Goal: Communication & Community: Participate in discussion

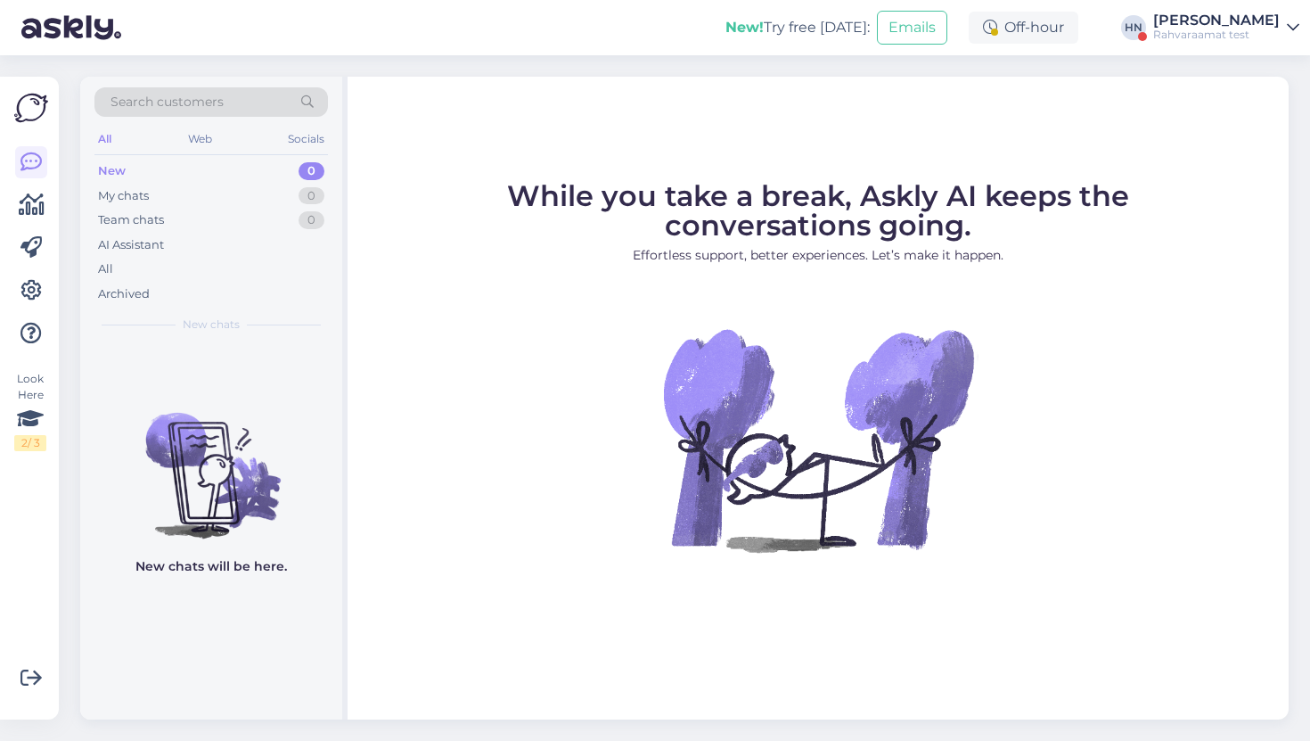
click at [1250, 24] on div "[PERSON_NAME]" at bounding box center [1216, 20] width 127 height 14
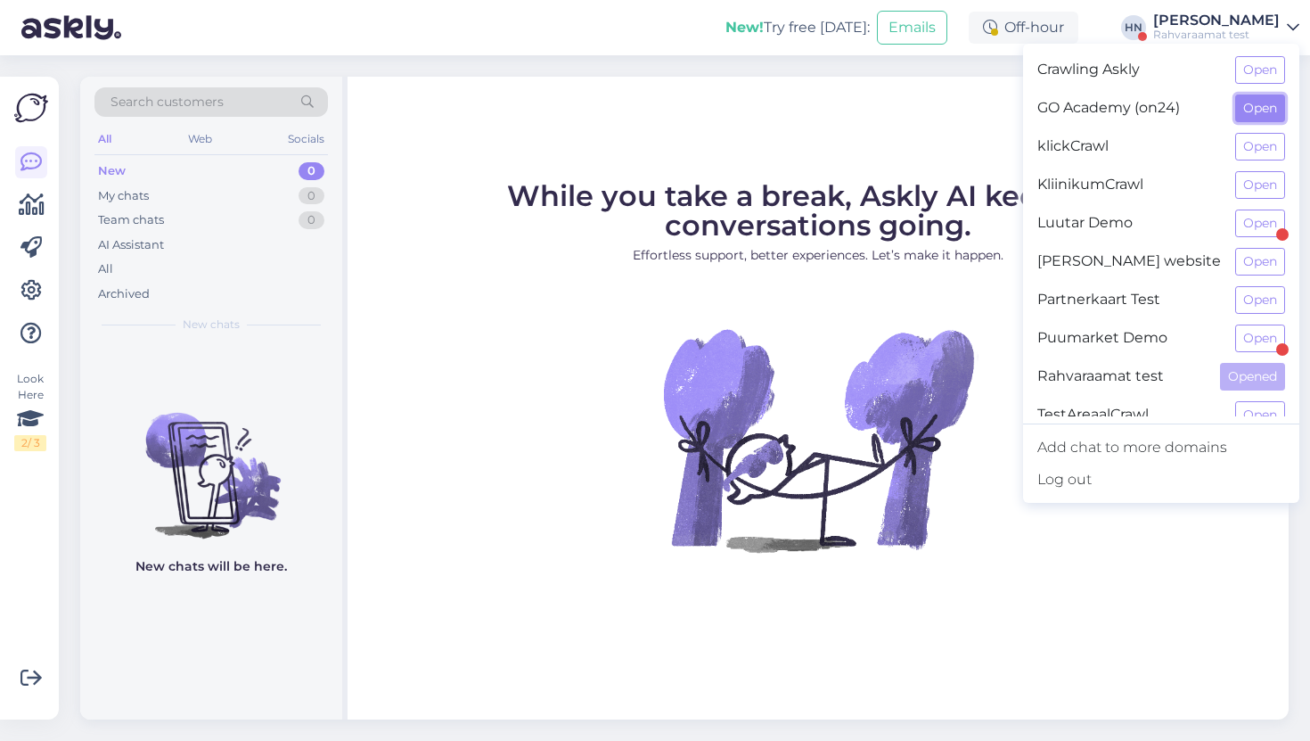
click at [1264, 95] on button "Open" at bounding box center [1260, 108] width 50 height 28
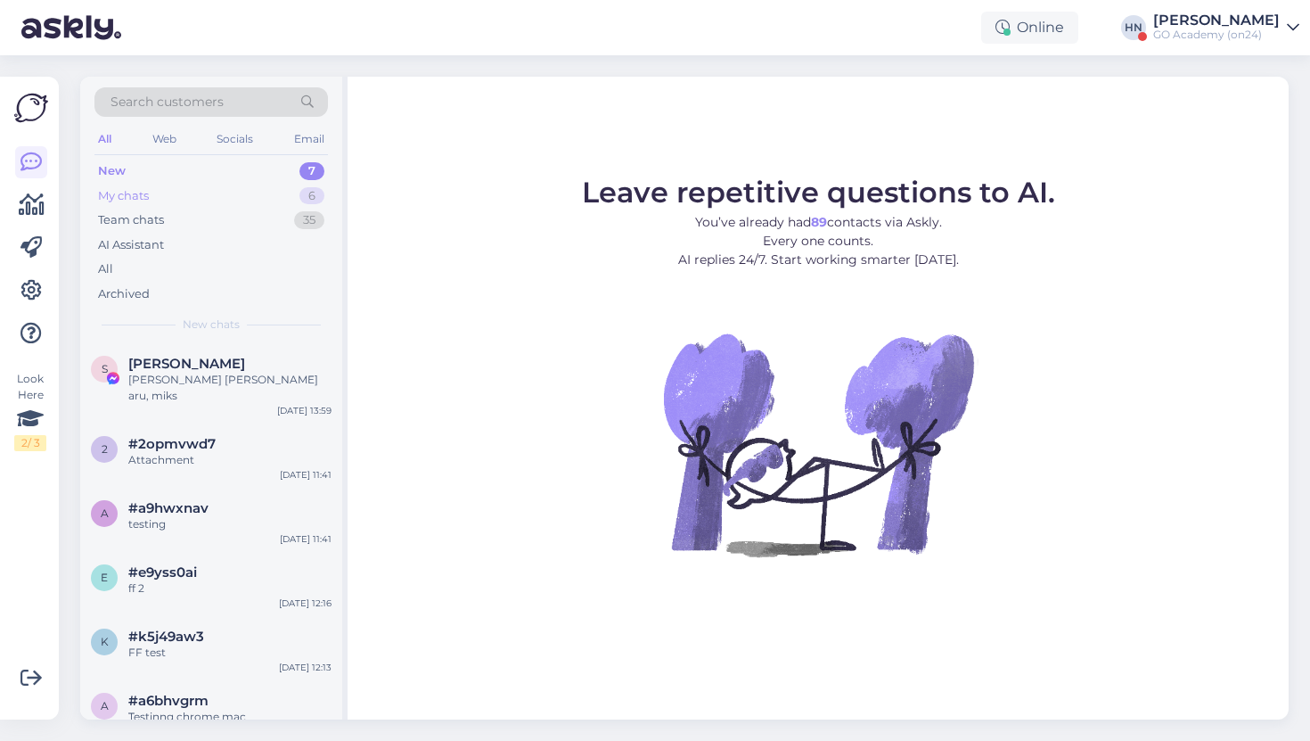
click at [266, 206] on div "My chats 6" at bounding box center [210, 196] width 233 height 25
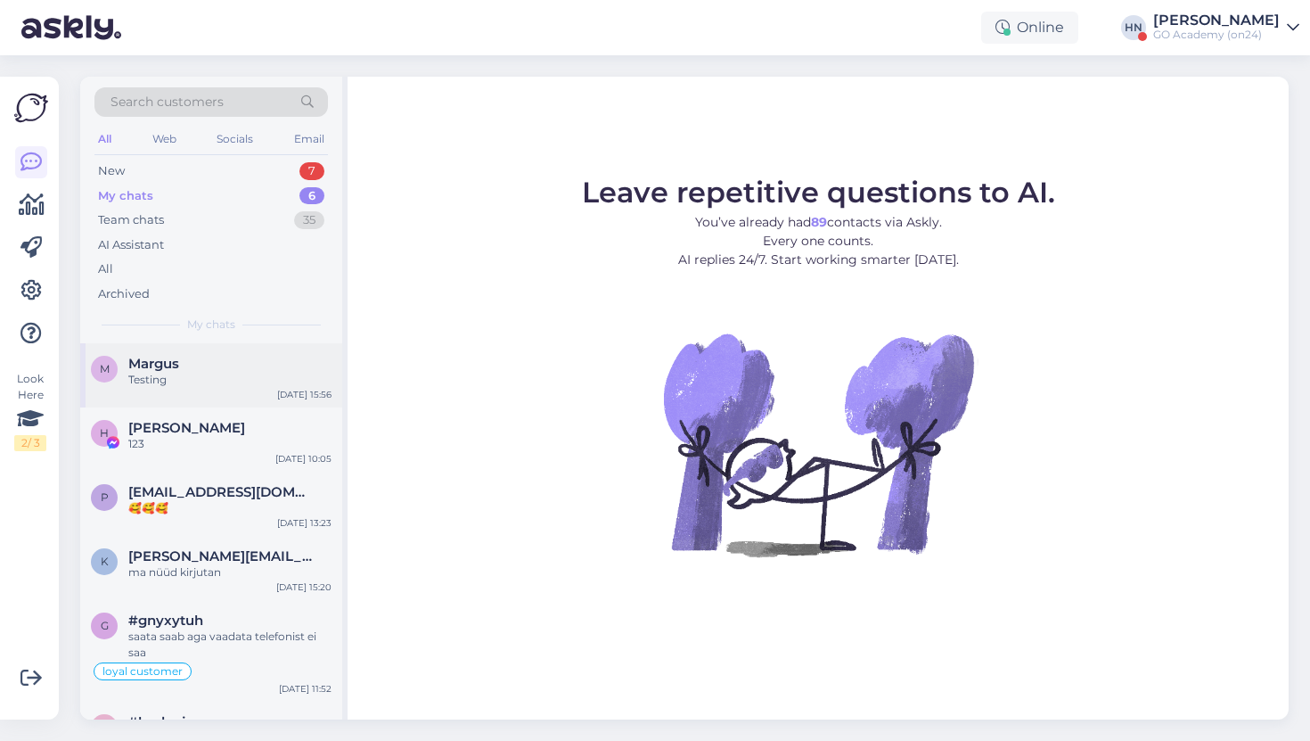
click at [198, 368] on div "Margus" at bounding box center [229, 364] width 203 height 16
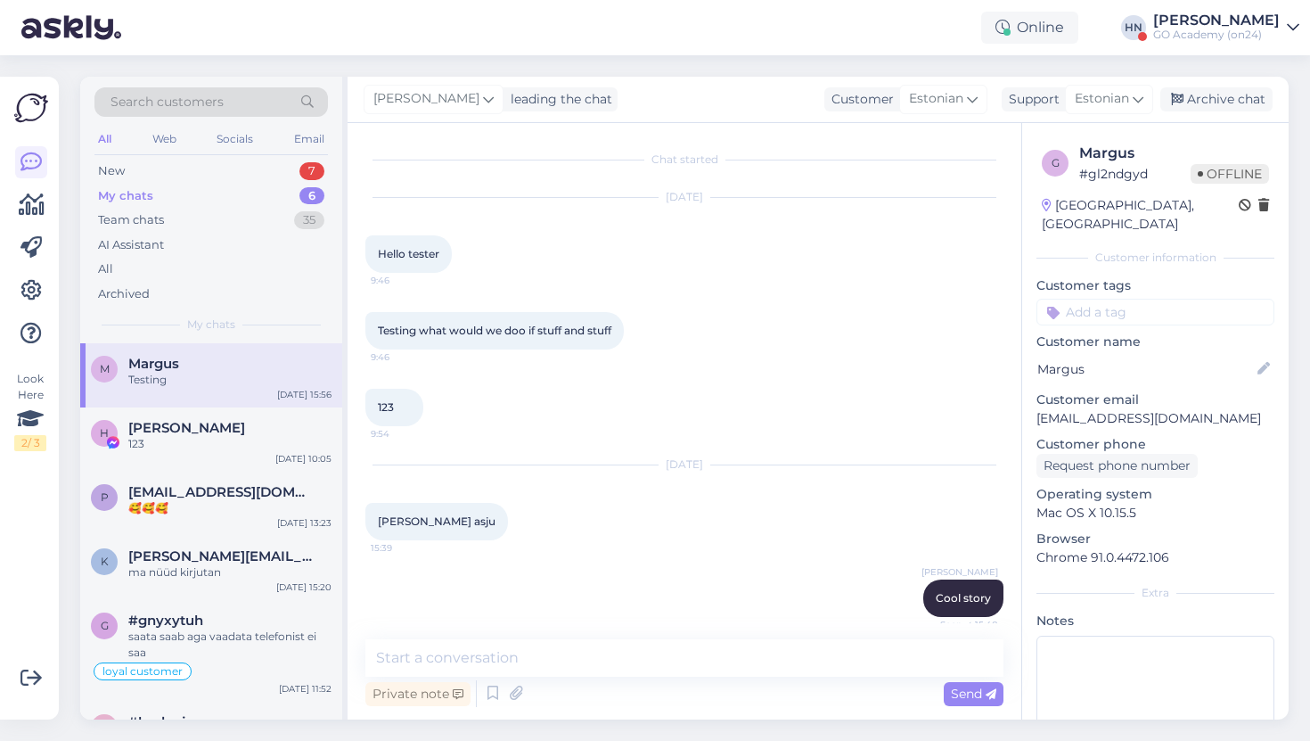
scroll to position [334, 0]
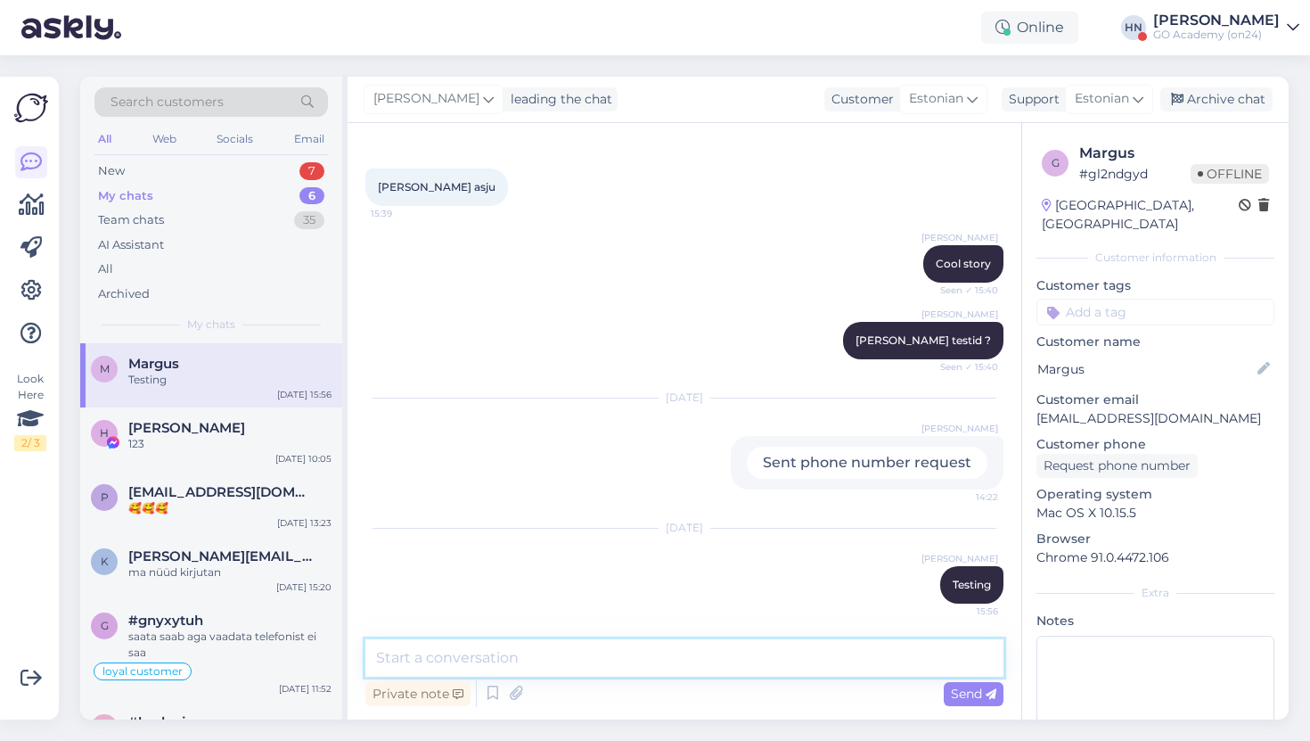
click at [522, 643] on textarea at bounding box center [684, 657] width 638 height 37
type textarea "Tere"
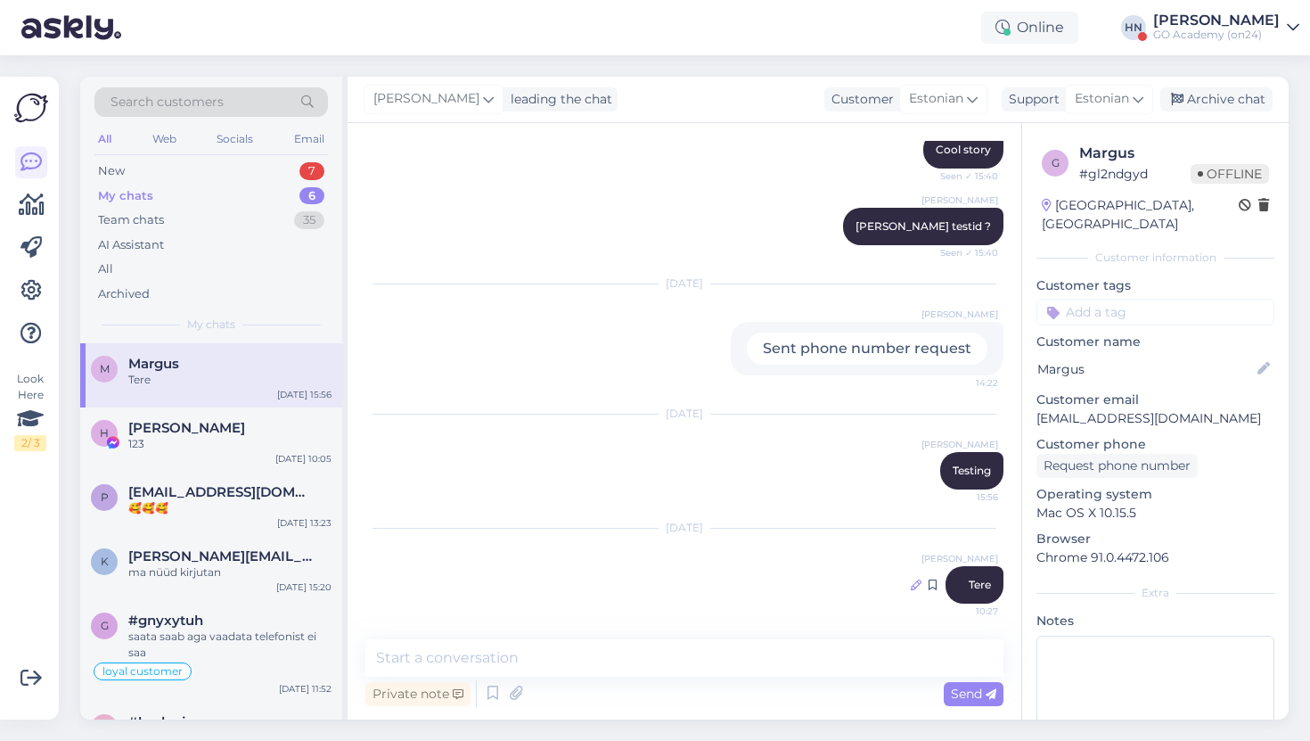
click at [916, 588] on icon at bounding box center [916, 584] width 11 height 11
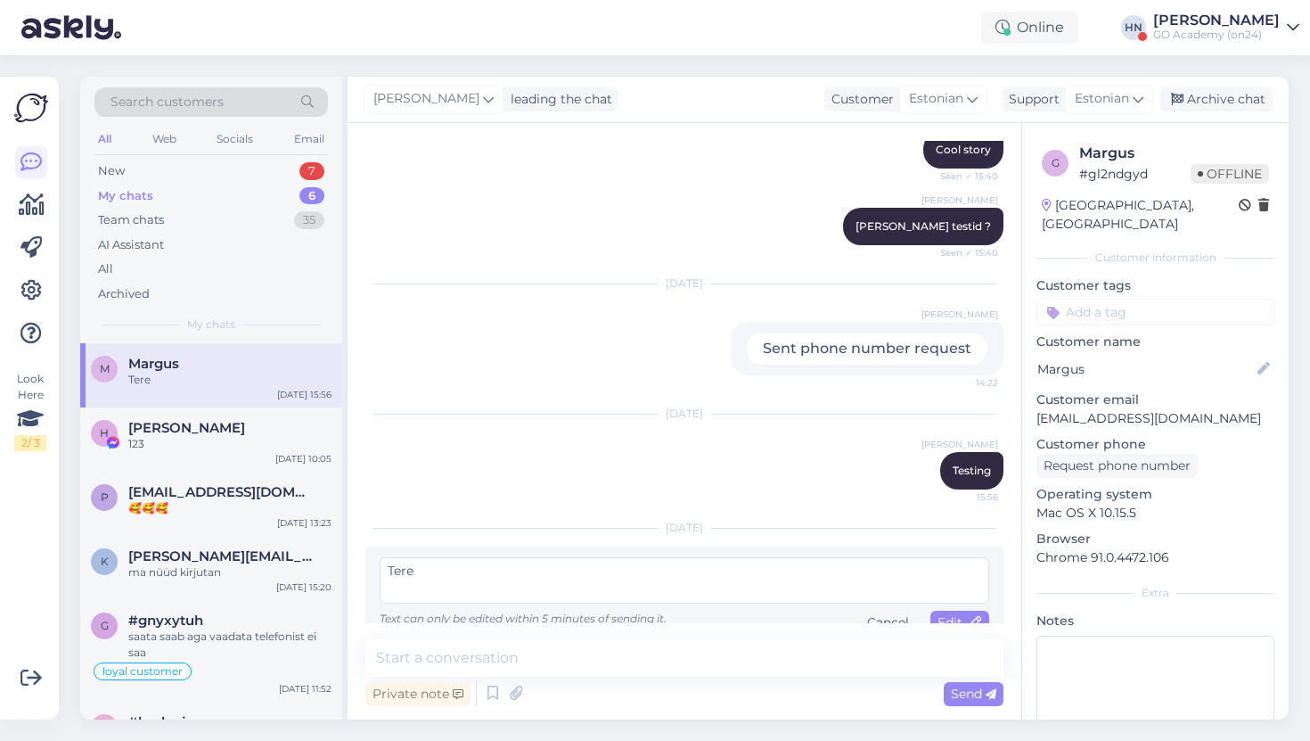
scroll to position [471, 0]
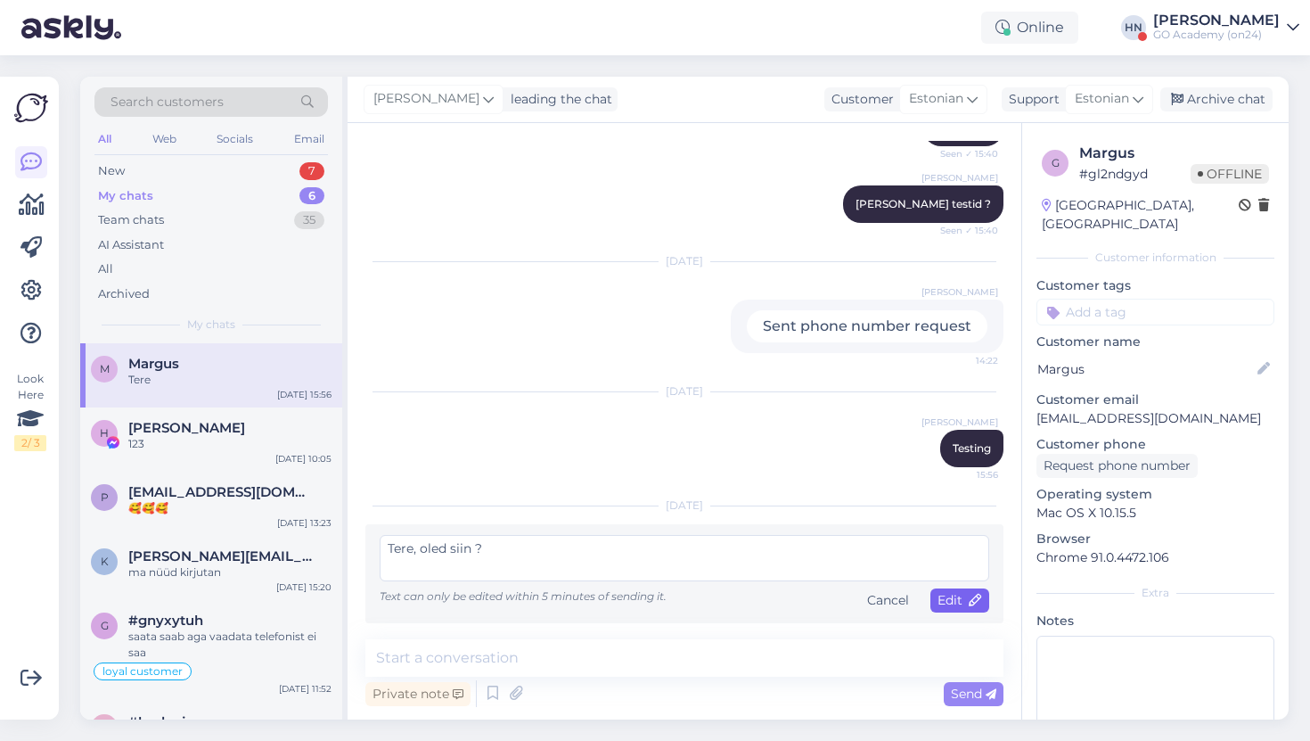
type textarea "Tere, oled siin ?"
click at [979, 607] on icon at bounding box center [976, 600] width 12 height 12
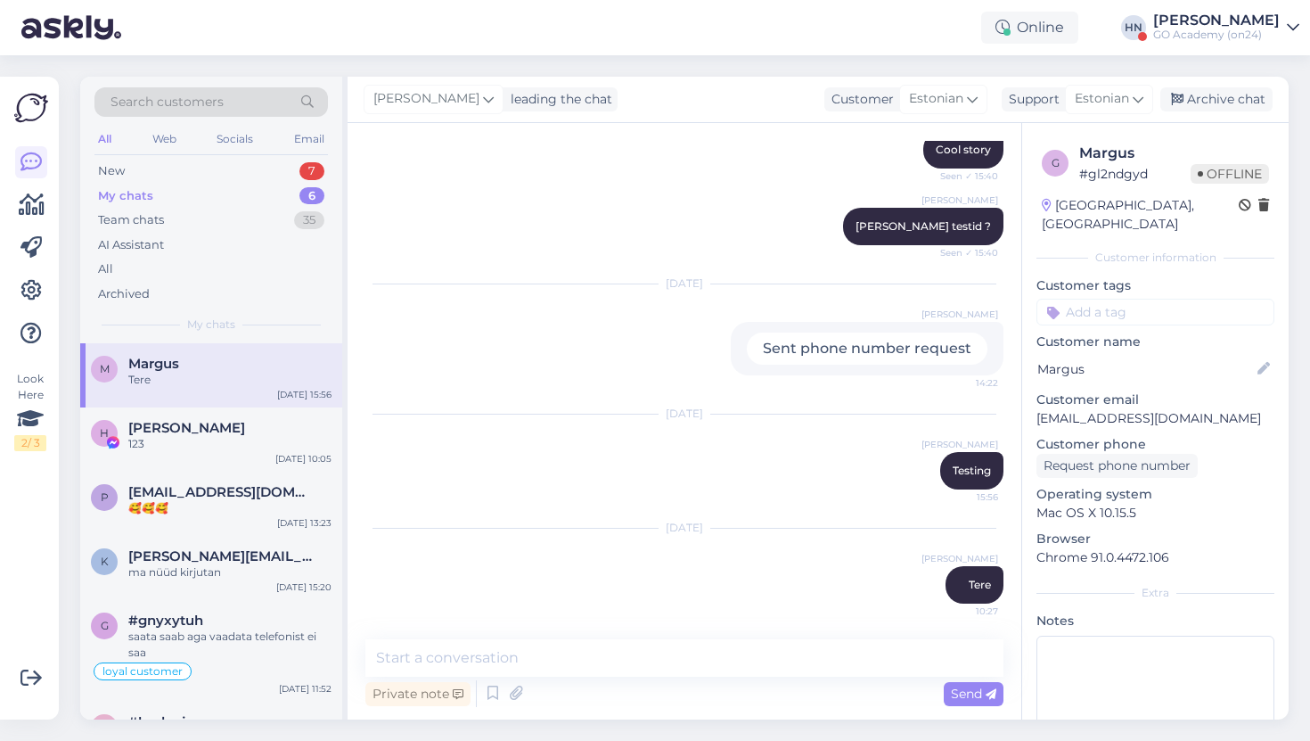
scroll to position [448, 0]
click at [866, 583] on icon at bounding box center [869, 584] width 11 height 11
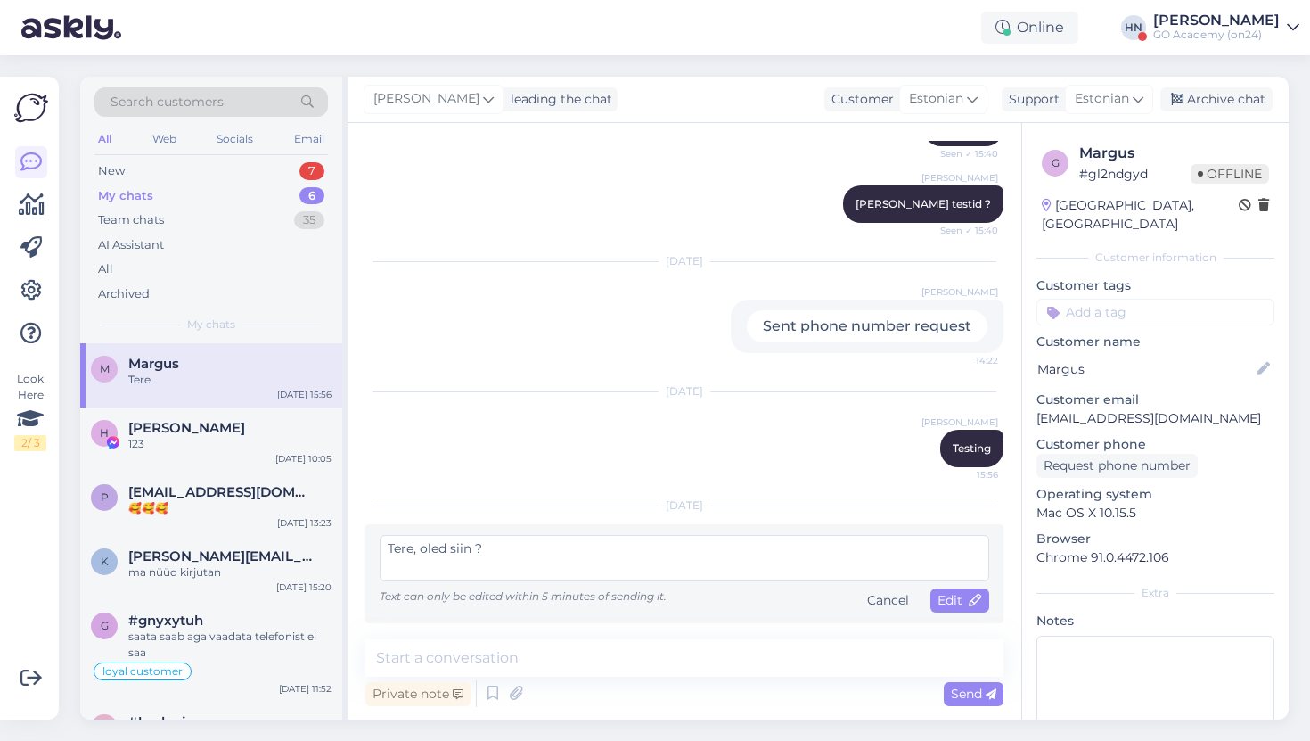
click at [432, 545] on textarea "Tere, oled siin ?" at bounding box center [685, 558] width 610 height 46
type textarea "Tere, edited message"
click at [970, 603] on icon at bounding box center [976, 600] width 12 height 12
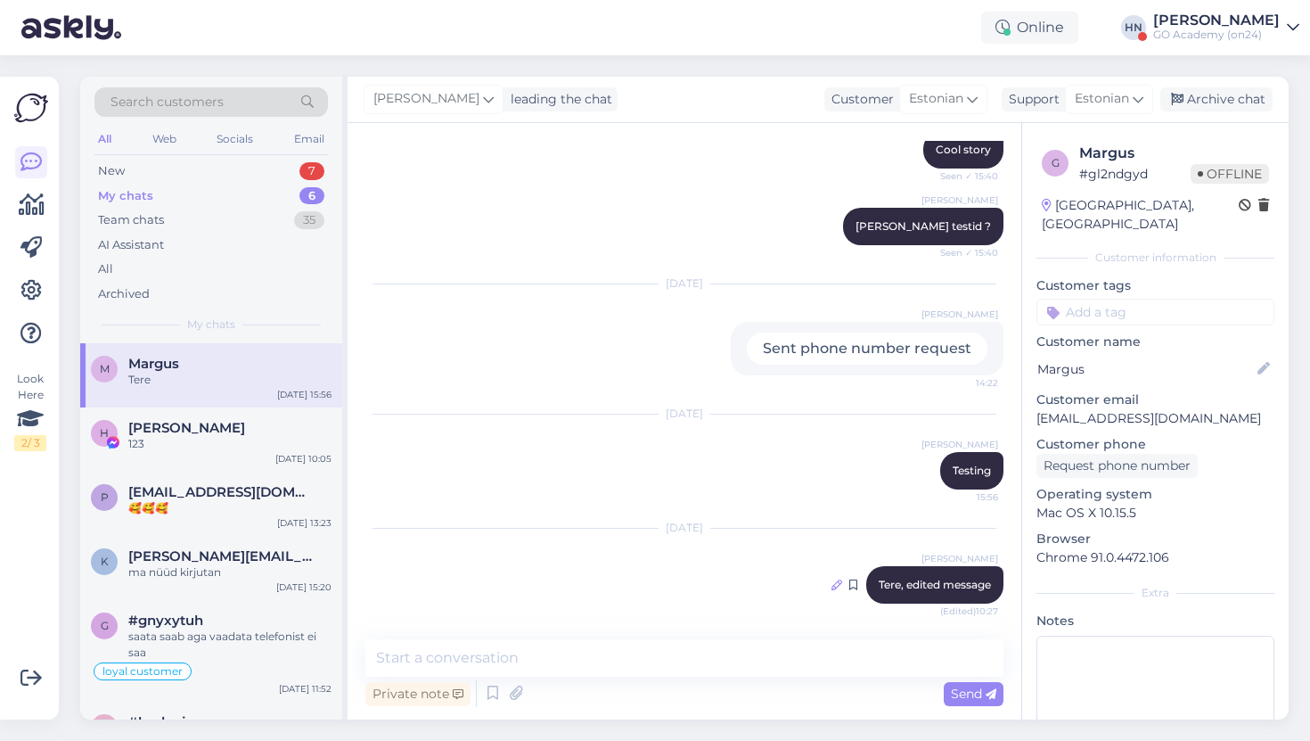
click at [832, 581] on icon at bounding box center [836, 584] width 11 height 11
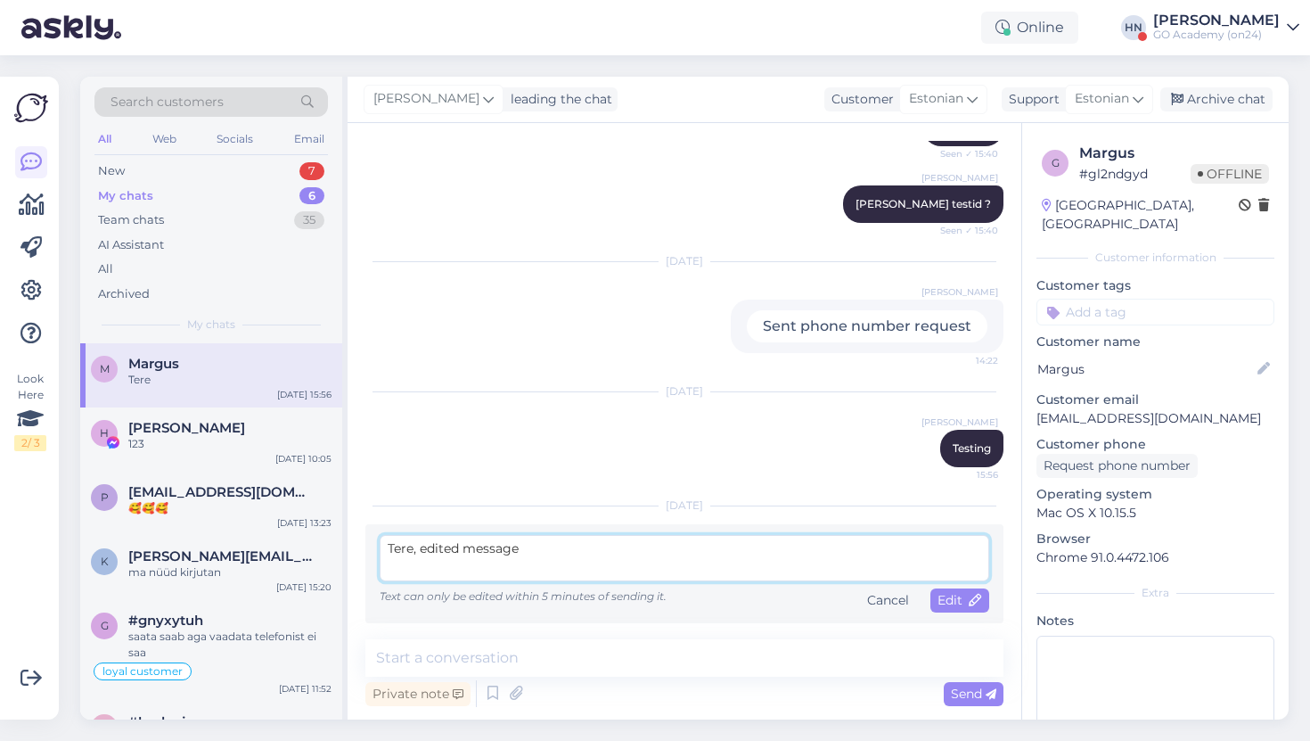
type textarea "Tere, edited message"
click at [722, 38] on div "Online [PERSON_NAME] GO Academy (on24)" at bounding box center [655, 27] width 1310 height 55
